Goal: Task Accomplishment & Management: Use online tool/utility

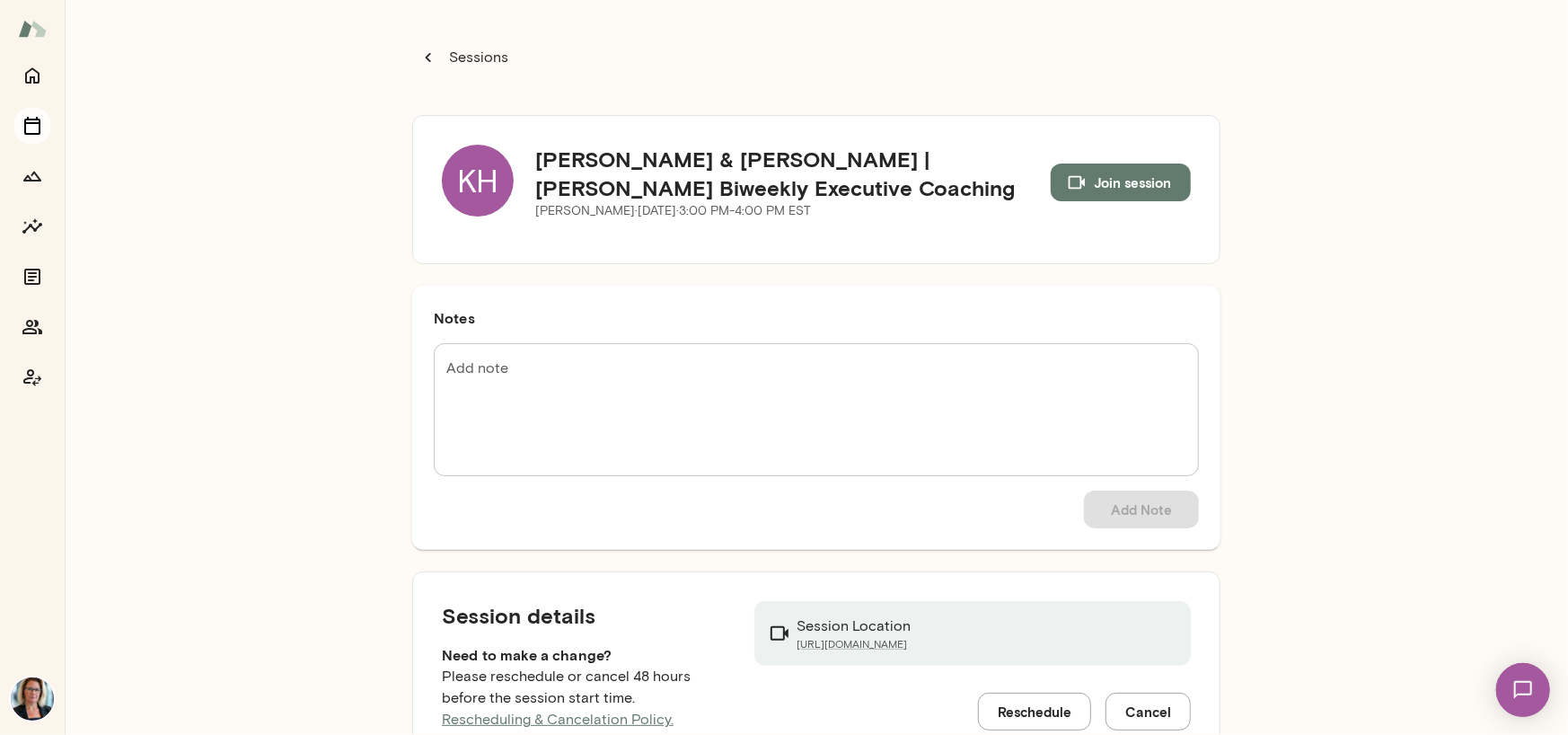
click at [27, 126] on icon "Sessions" at bounding box center [32, 126] width 21 height 21
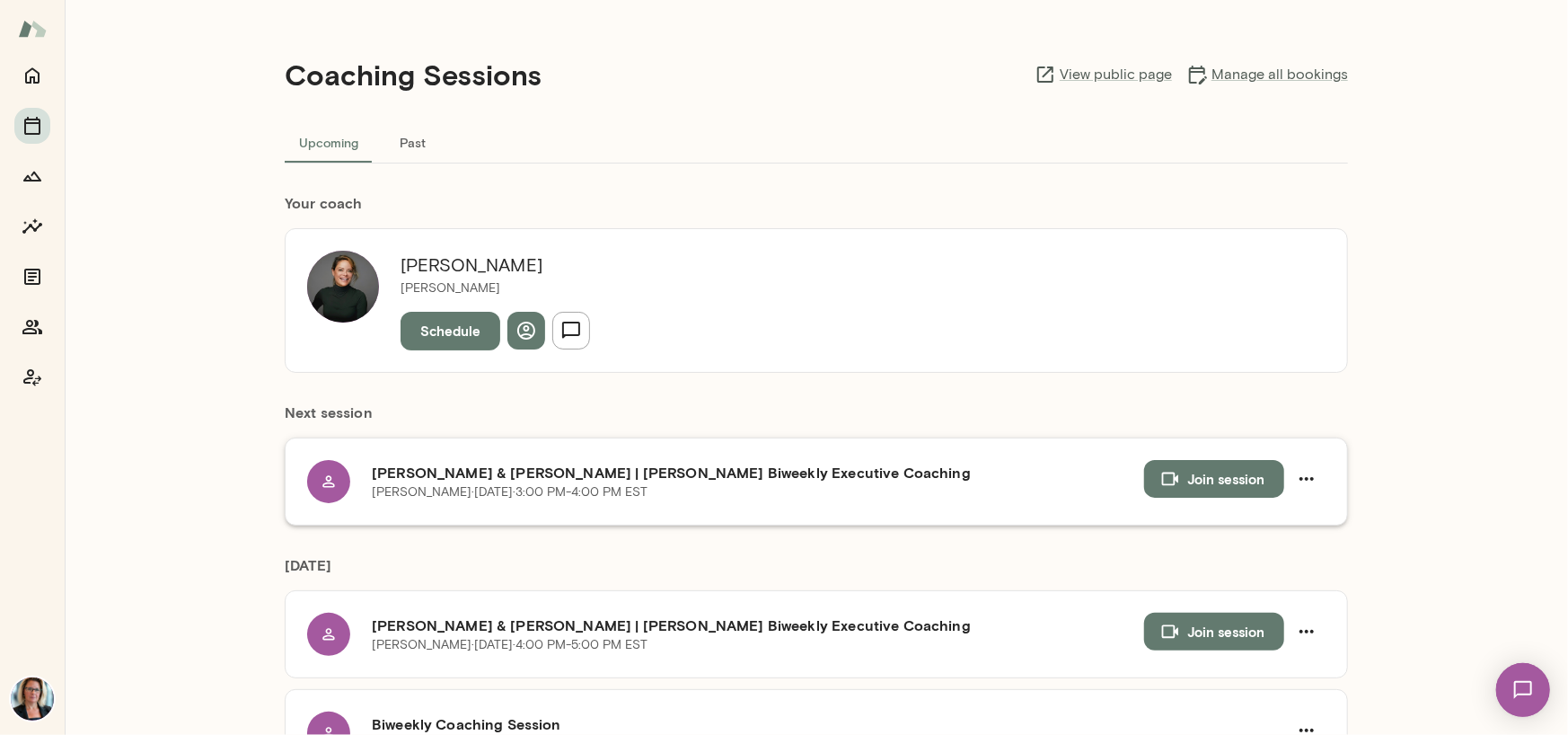
click at [319, 478] on icon at bounding box center [328, 481] width 18 height 18
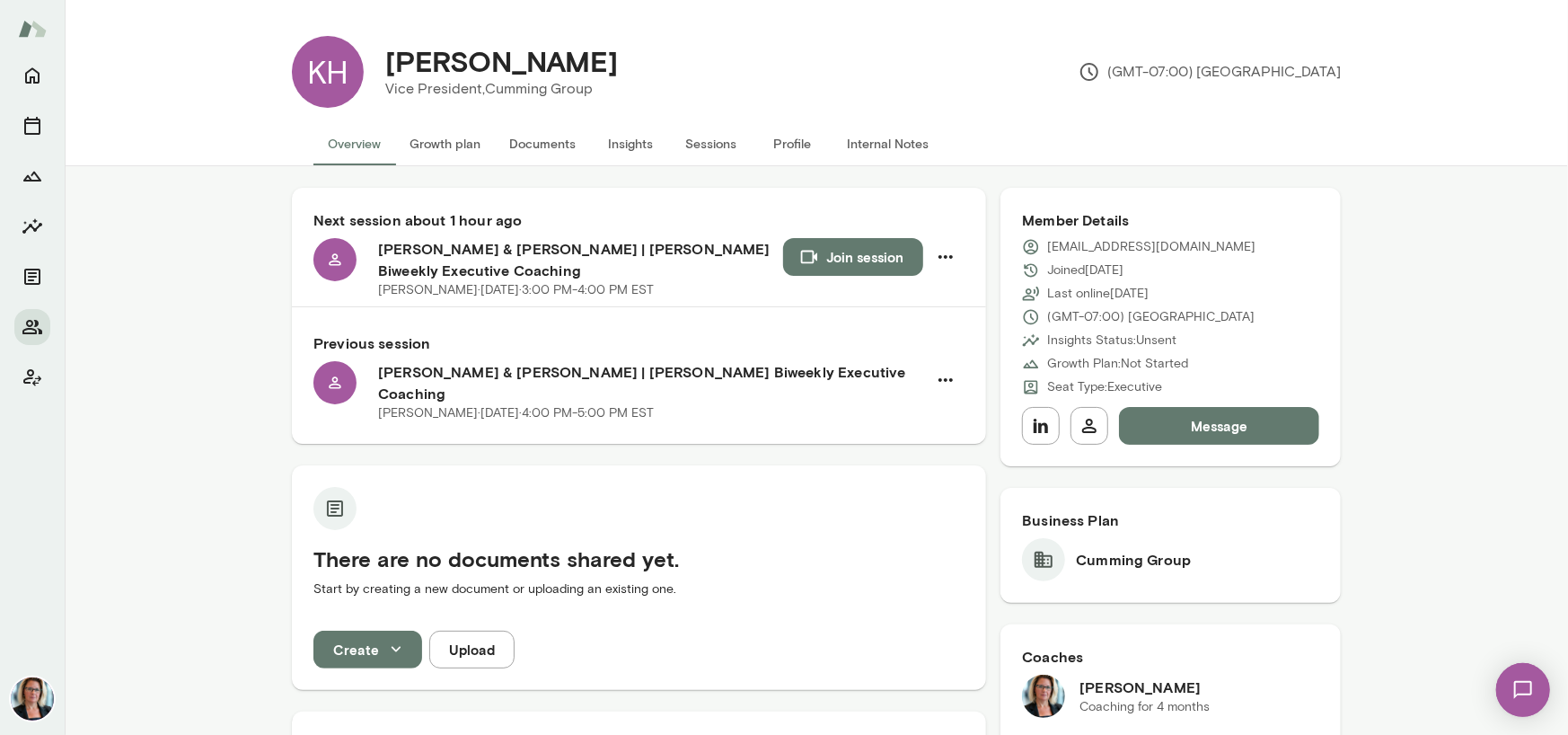
click at [685, 143] on button "Sessions" at bounding box center [710, 143] width 80 height 44
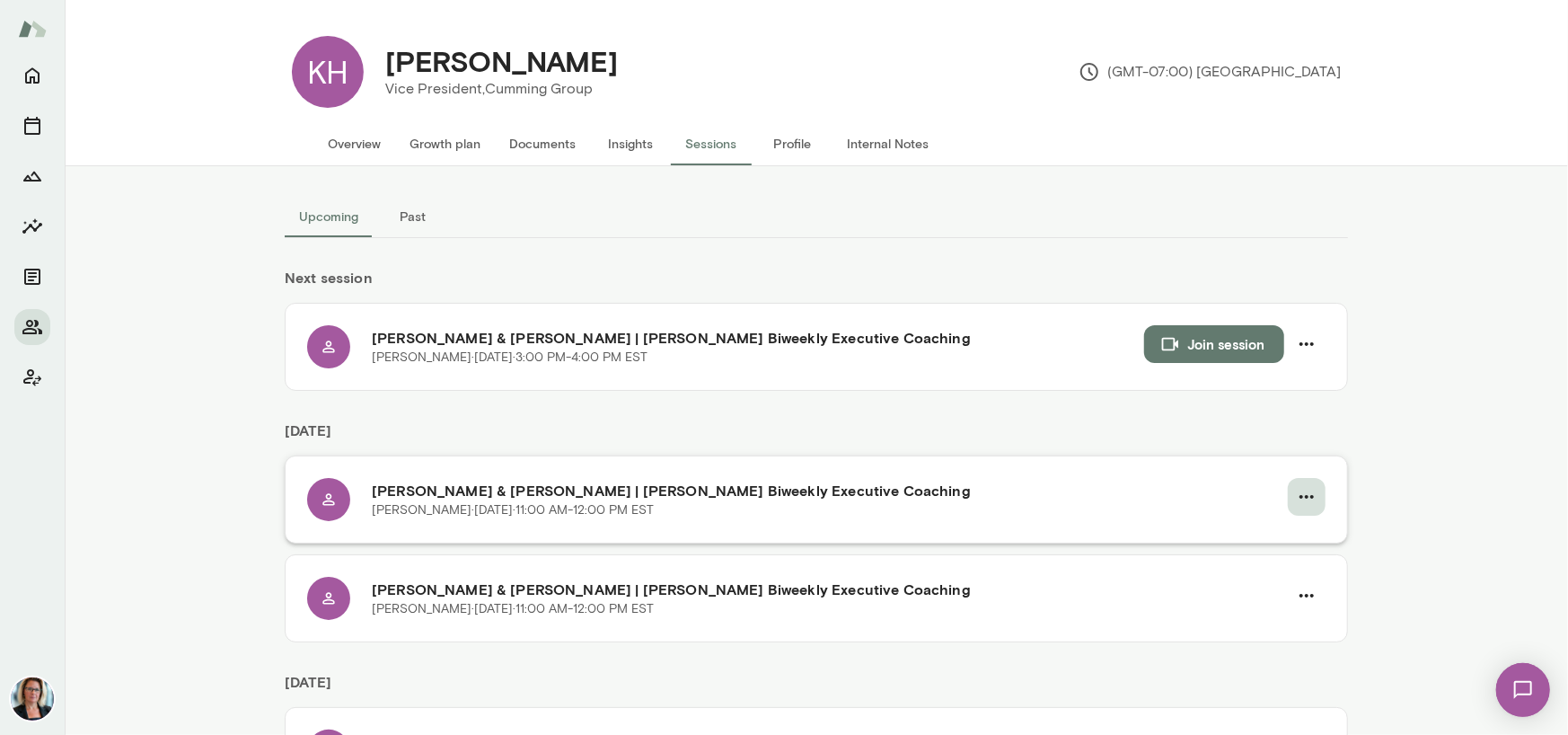
click at [1296, 500] on icon "button" at bounding box center [1307, 497] width 21 height 21
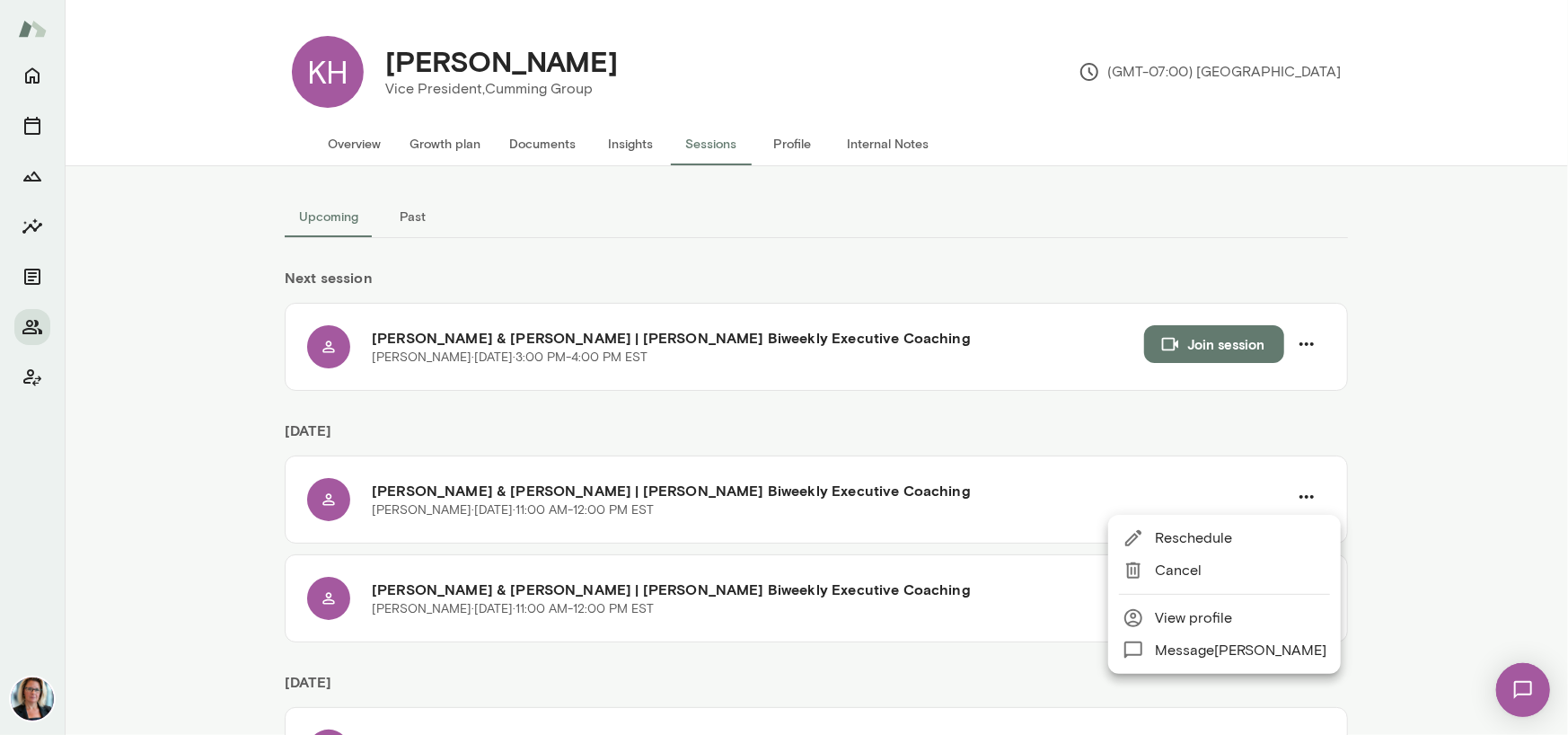
click at [1179, 546] on span "Reschedule" at bounding box center [1240, 538] width 171 height 21
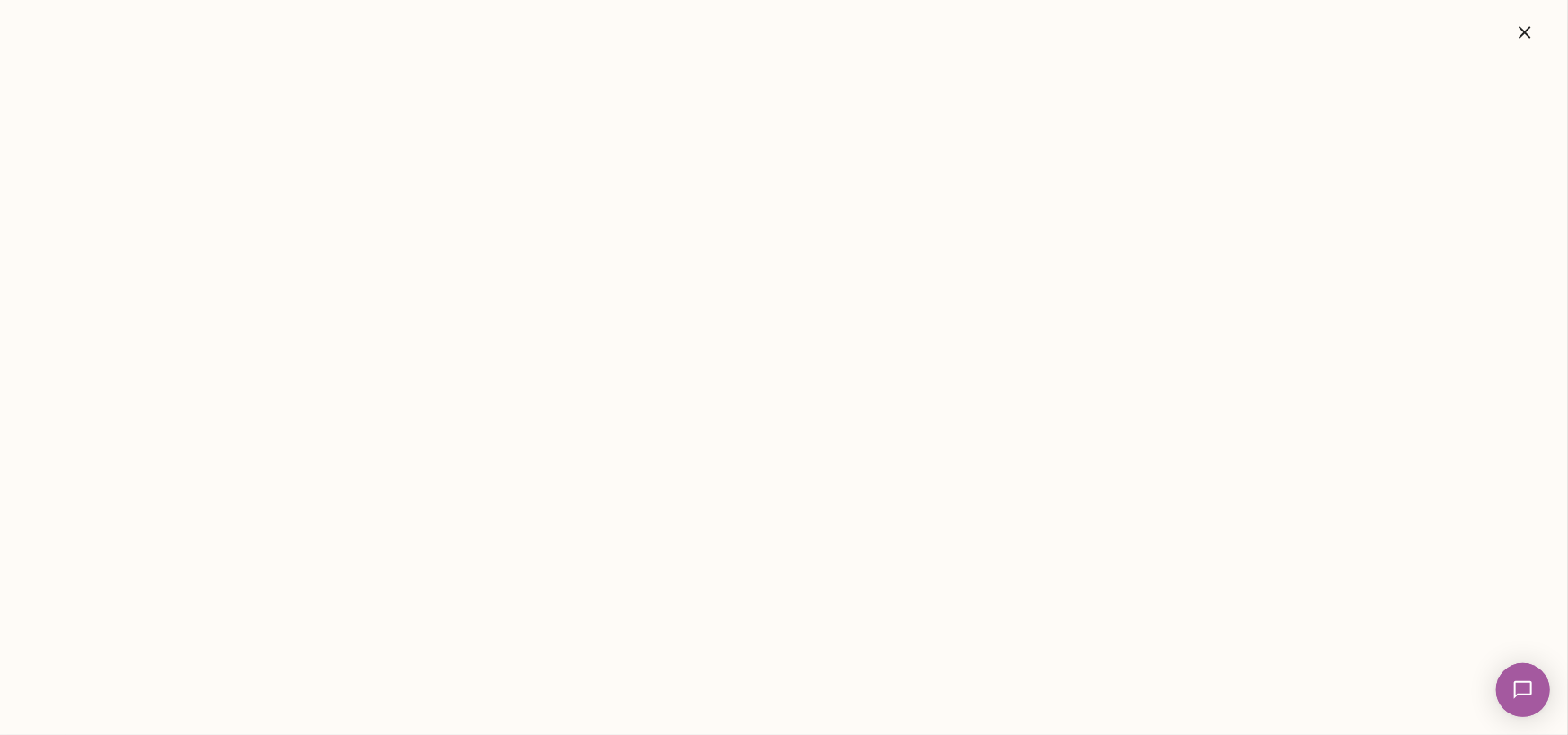
click at [1517, 32] on icon "button" at bounding box center [1524, 32] width 21 height 21
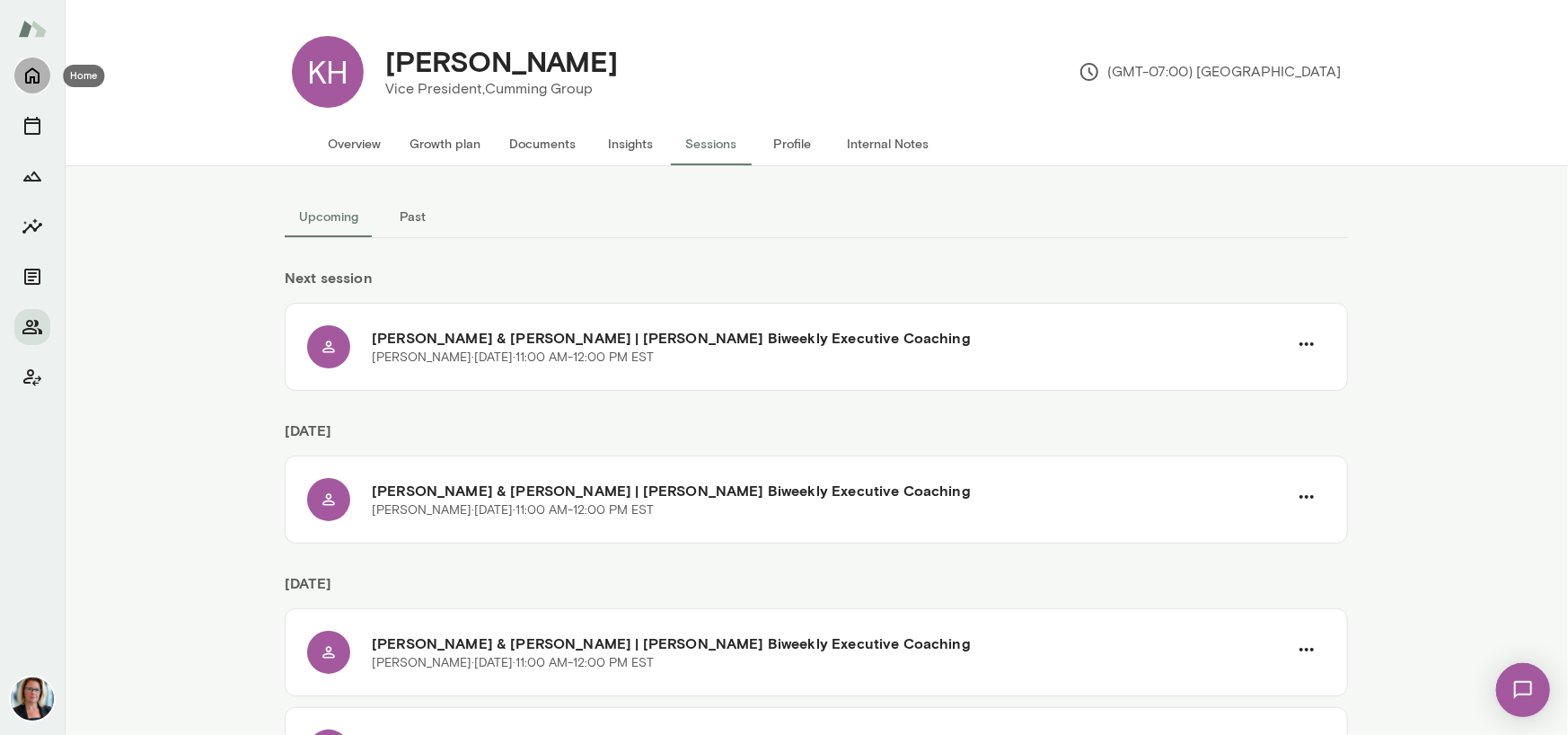
click at [30, 72] on icon "Home" at bounding box center [32, 76] width 21 height 21
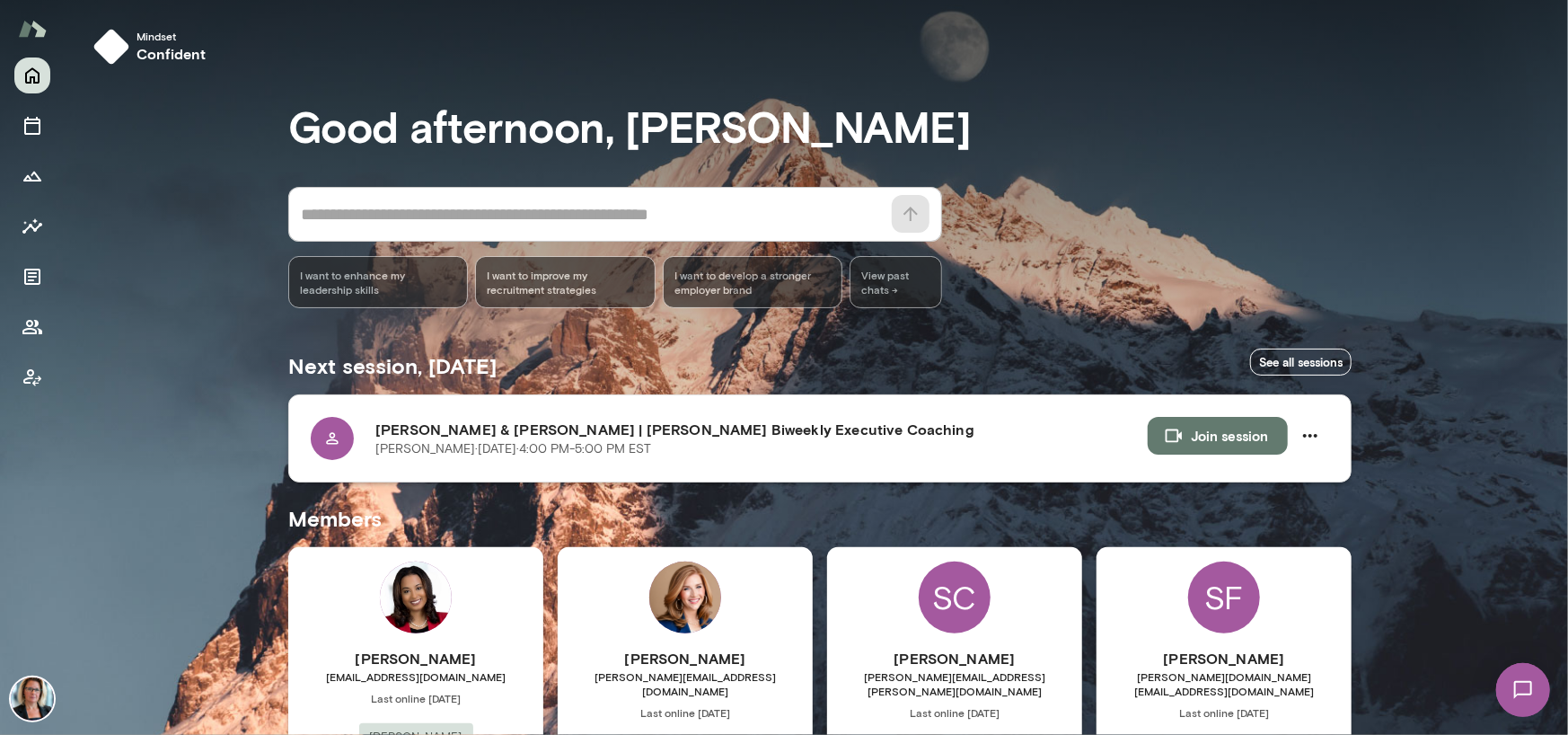
click at [1221, 441] on button "Join session" at bounding box center [1218, 435] width 140 height 38
